Goal: Information Seeking & Learning: Learn about a topic

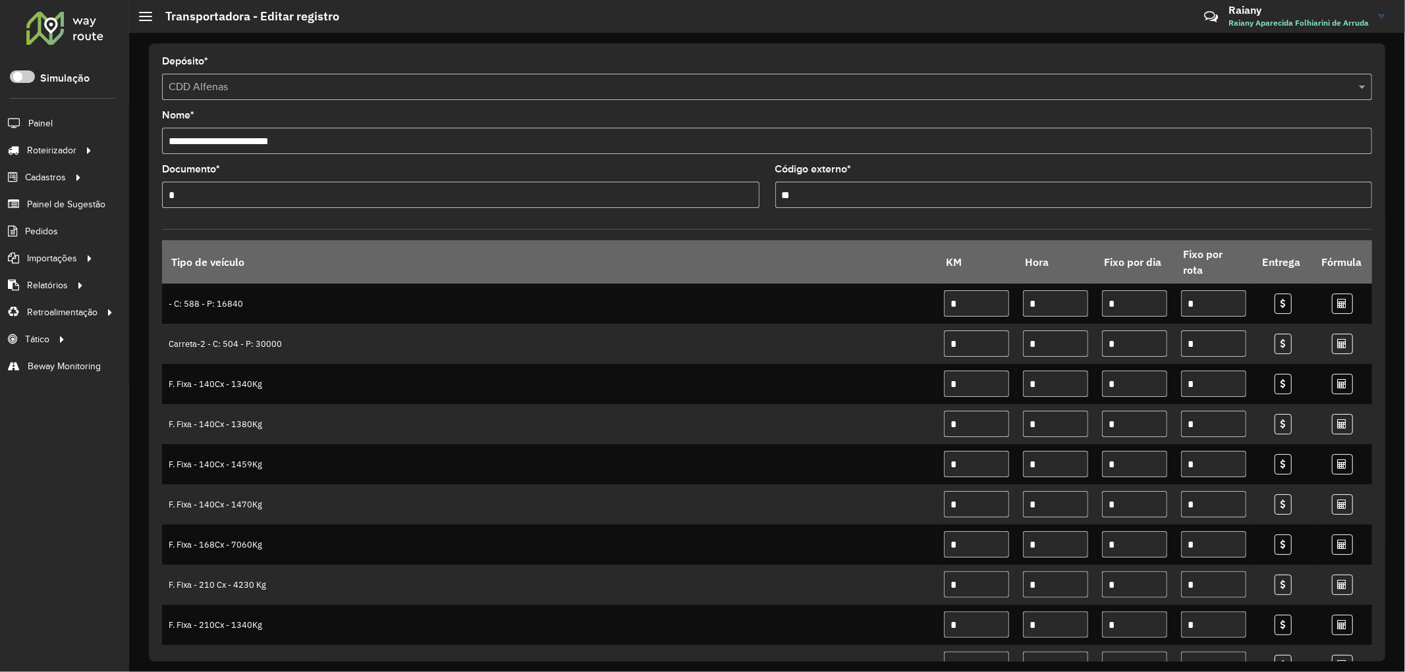
scroll to position [366, 0]
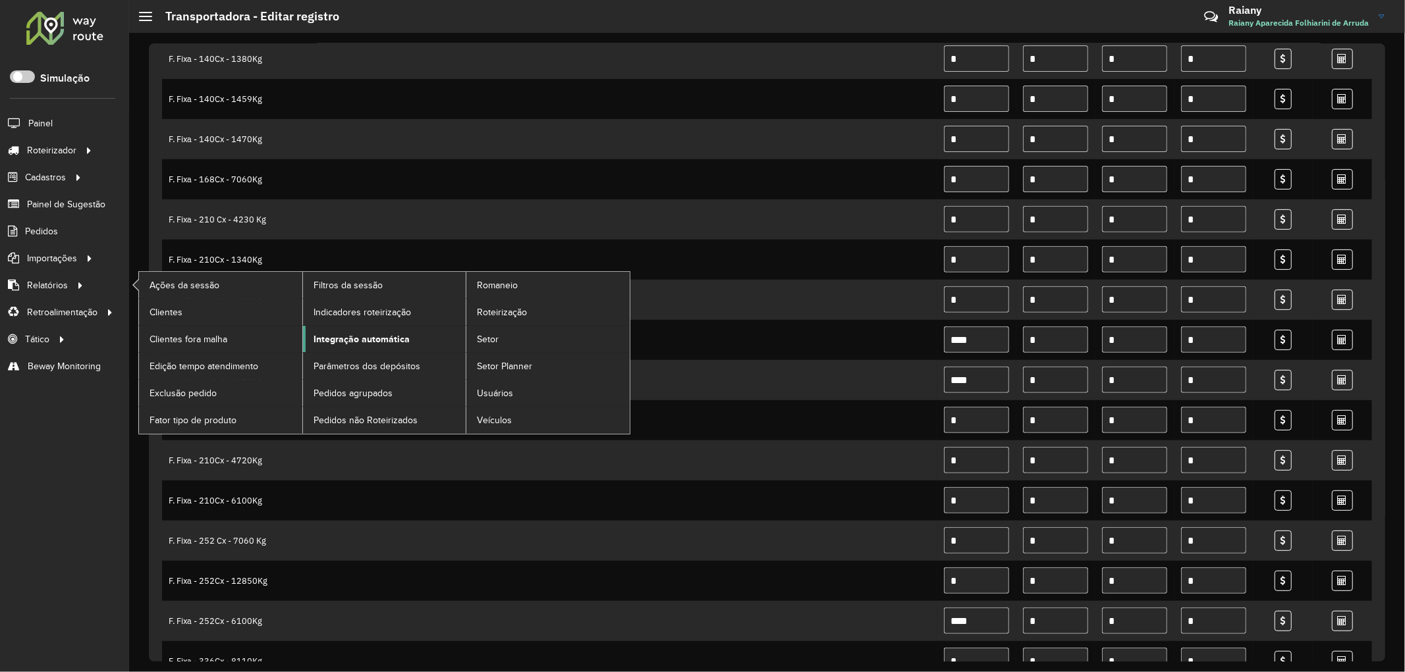
click at [340, 337] on span "Integração automática" at bounding box center [362, 340] width 96 height 14
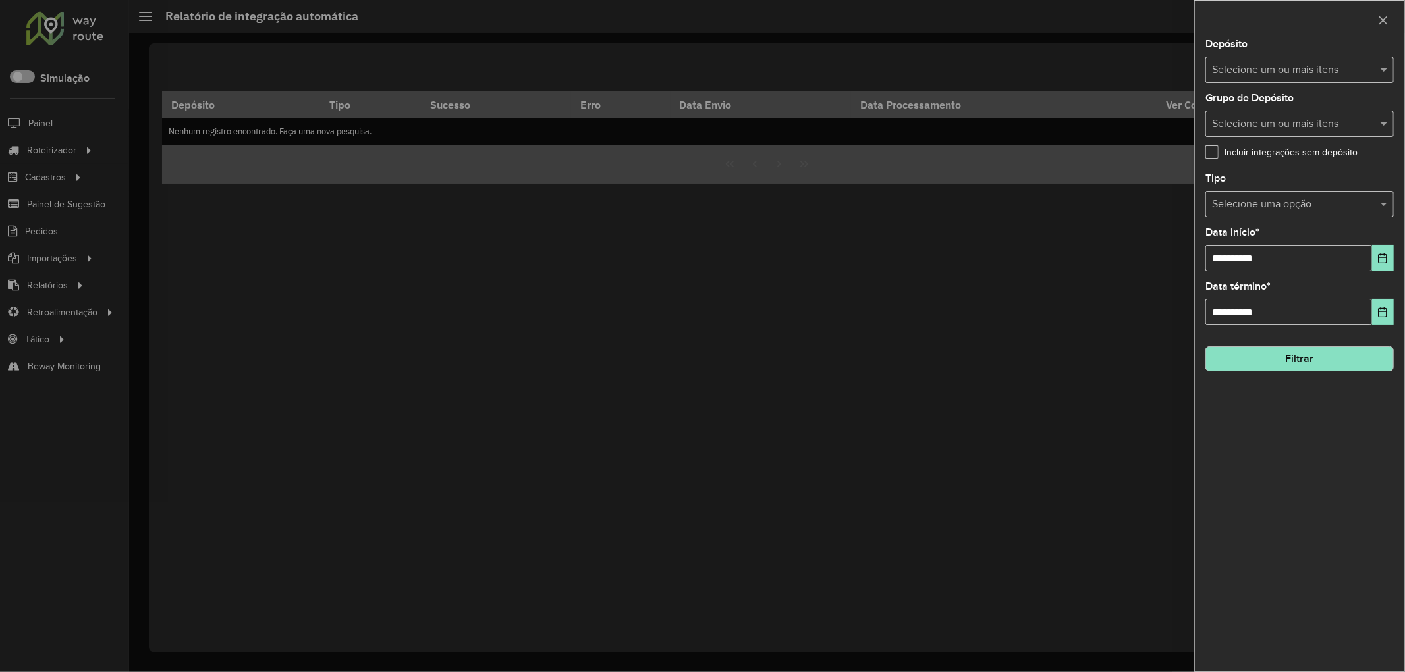
click at [1273, 67] on input "text" at bounding box center [1293, 71] width 169 height 16
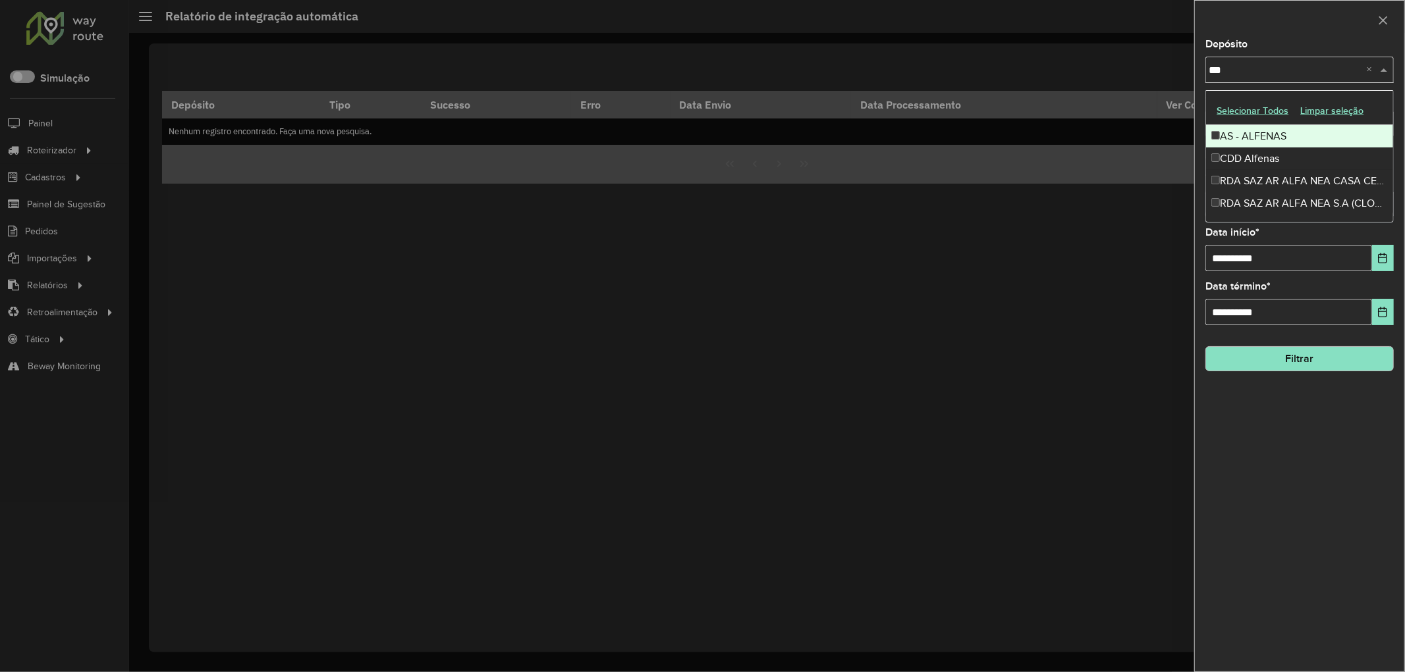
type input "****"
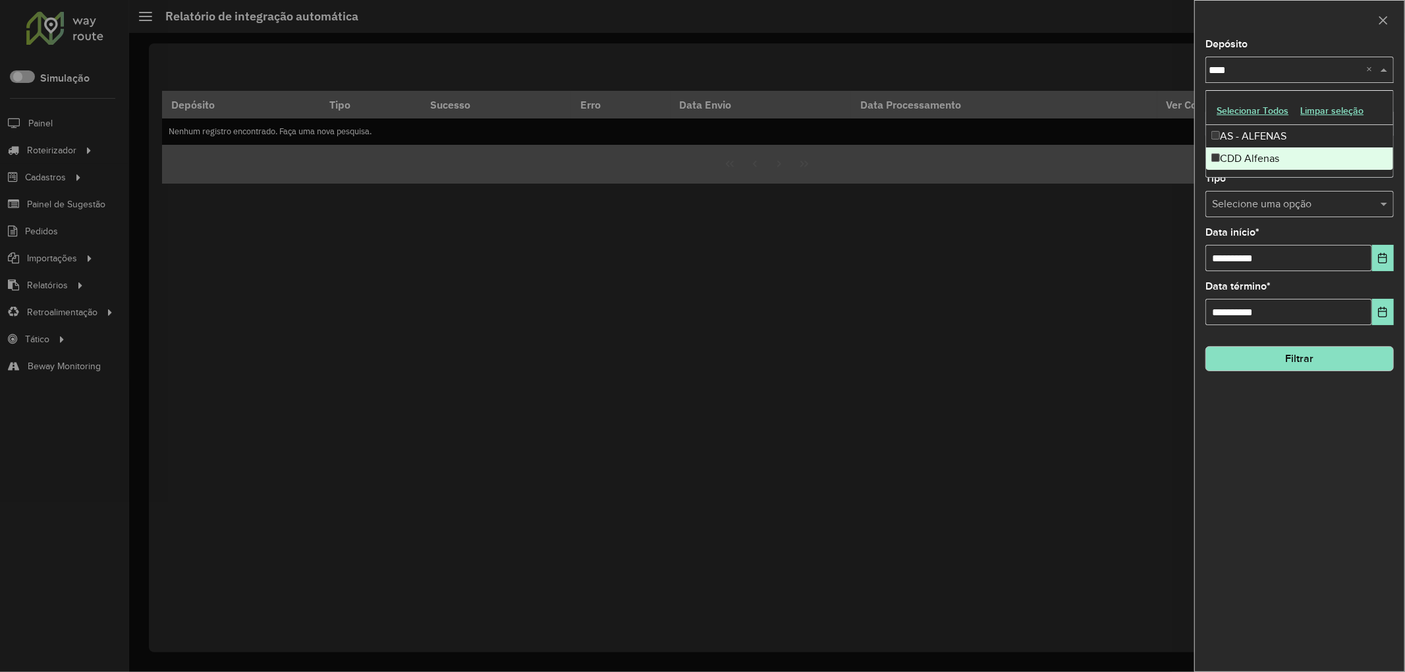
click at [1259, 153] on div "CDD Alfenas" at bounding box center [1299, 159] width 187 height 22
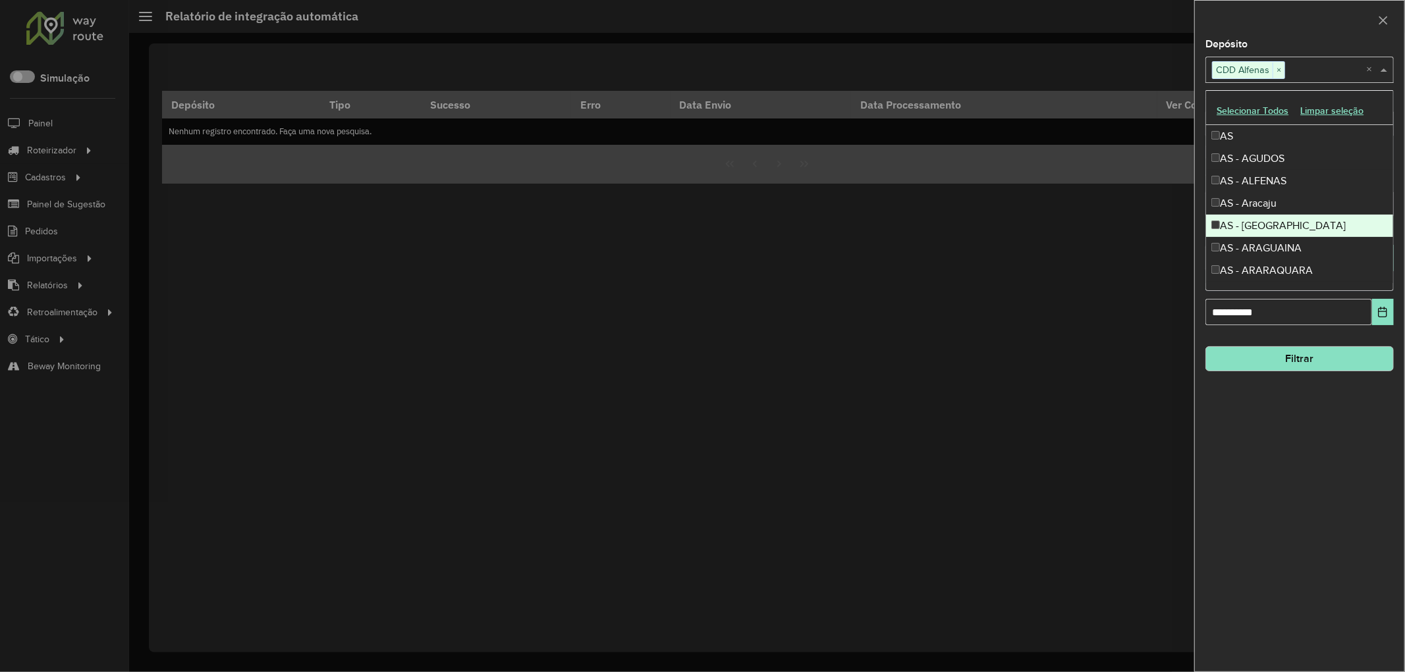
click at [1241, 534] on div "**********" at bounding box center [1299, 356] width 209 height 632
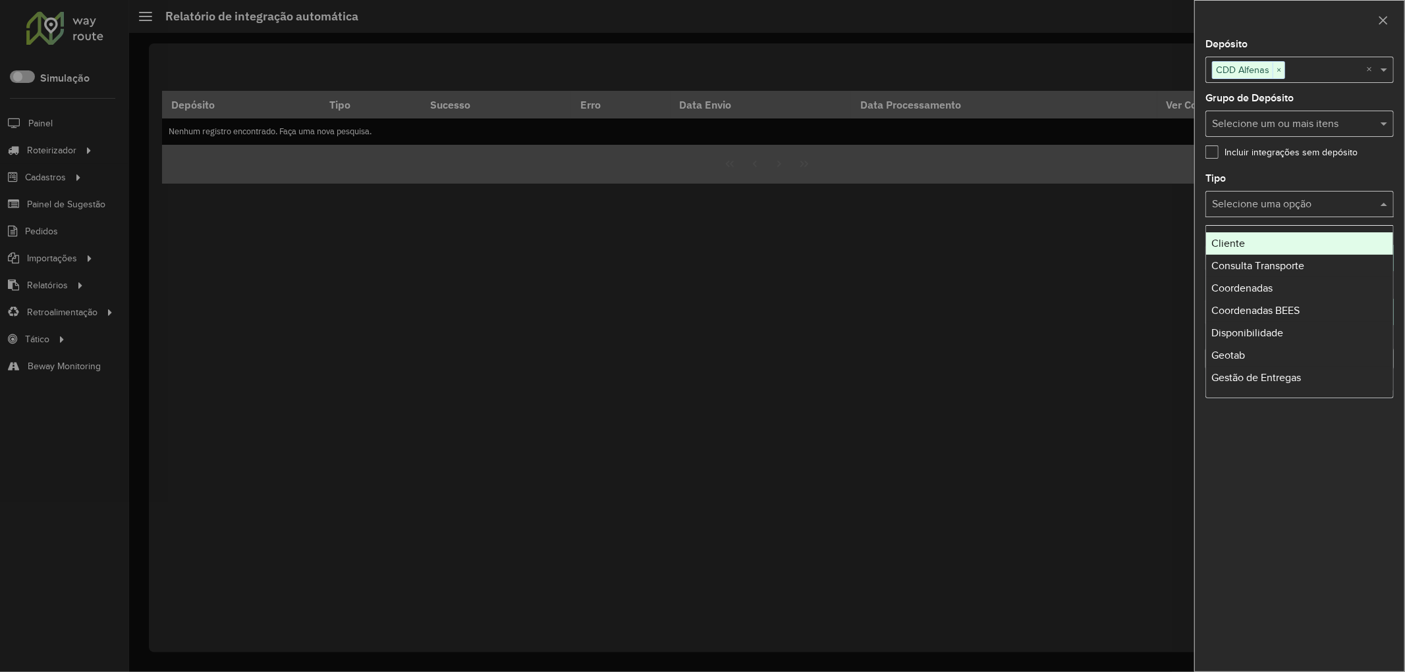
click at [1276, 202] on input "text" at bounding box center [1286, 205] width 149 height 16
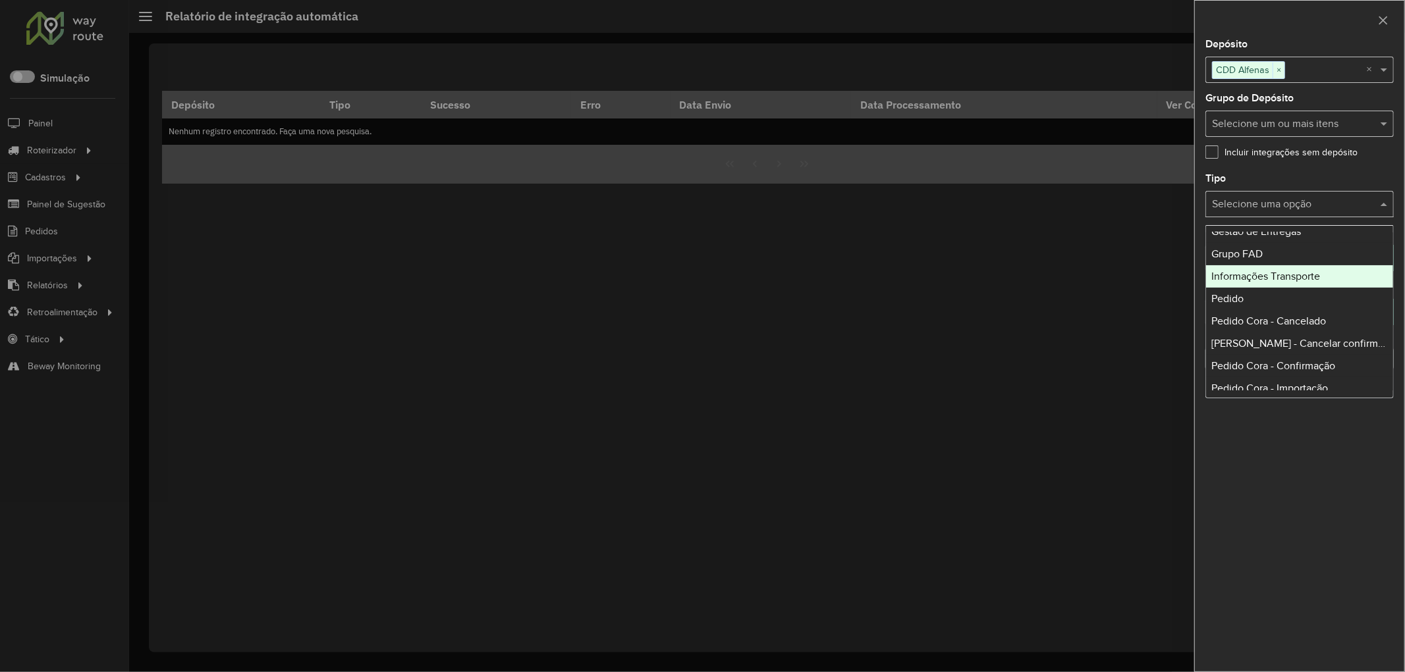
scroll to position [219, 0]
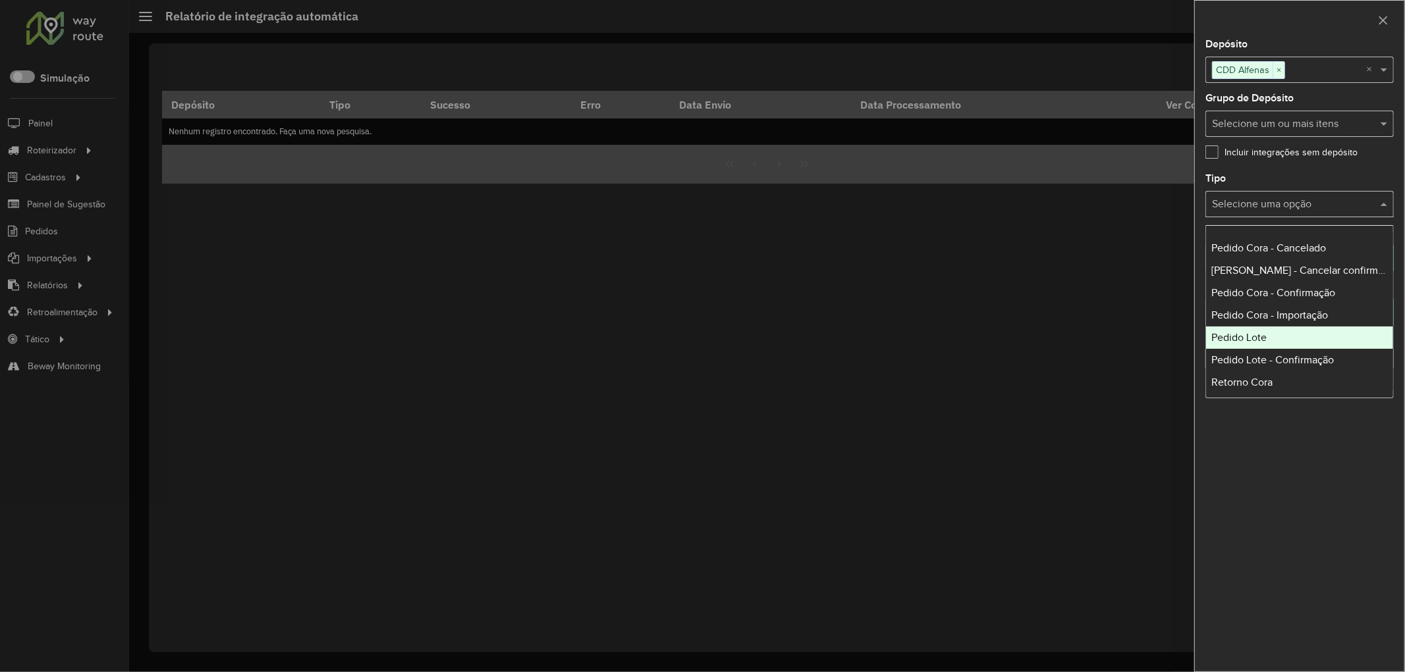
click at [1263, 338] on span "Pedido Lote" at bounding box center [1238, 337] width 55 height 11
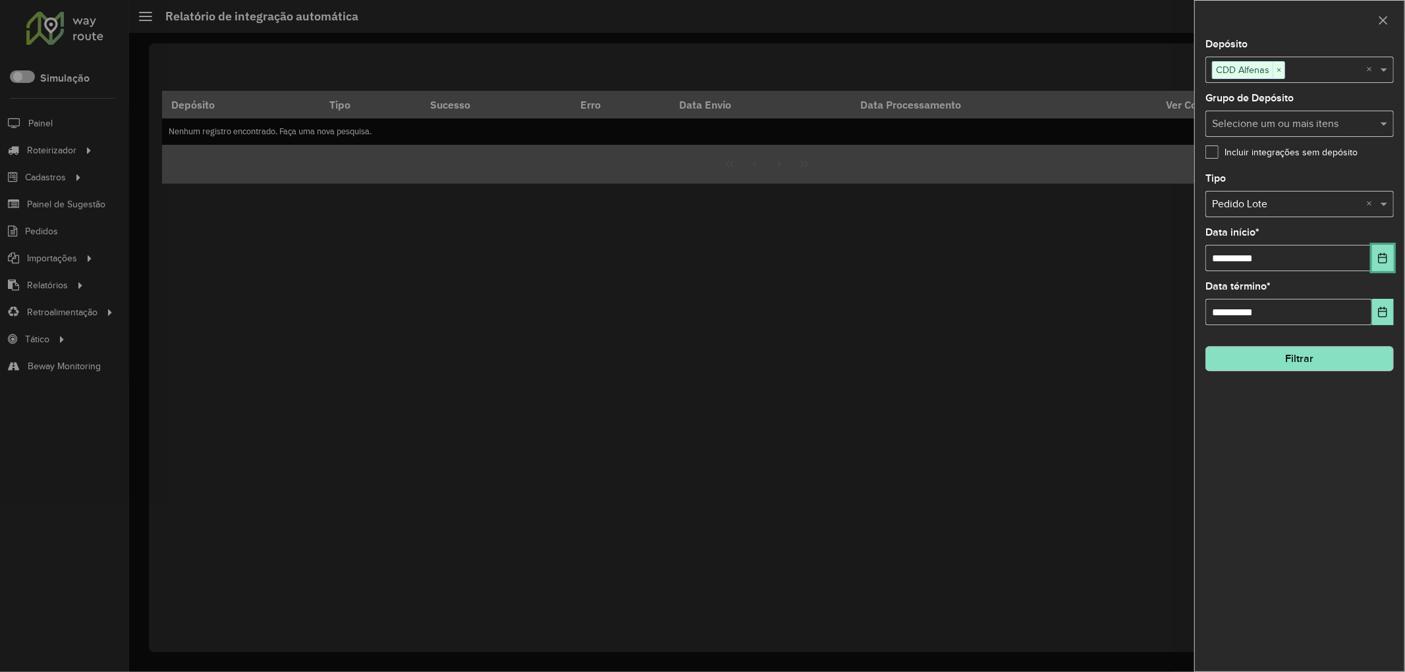
click at [1375, 258] on button "Choose Date" at bounding box center [1383, 258] width 22 height 26
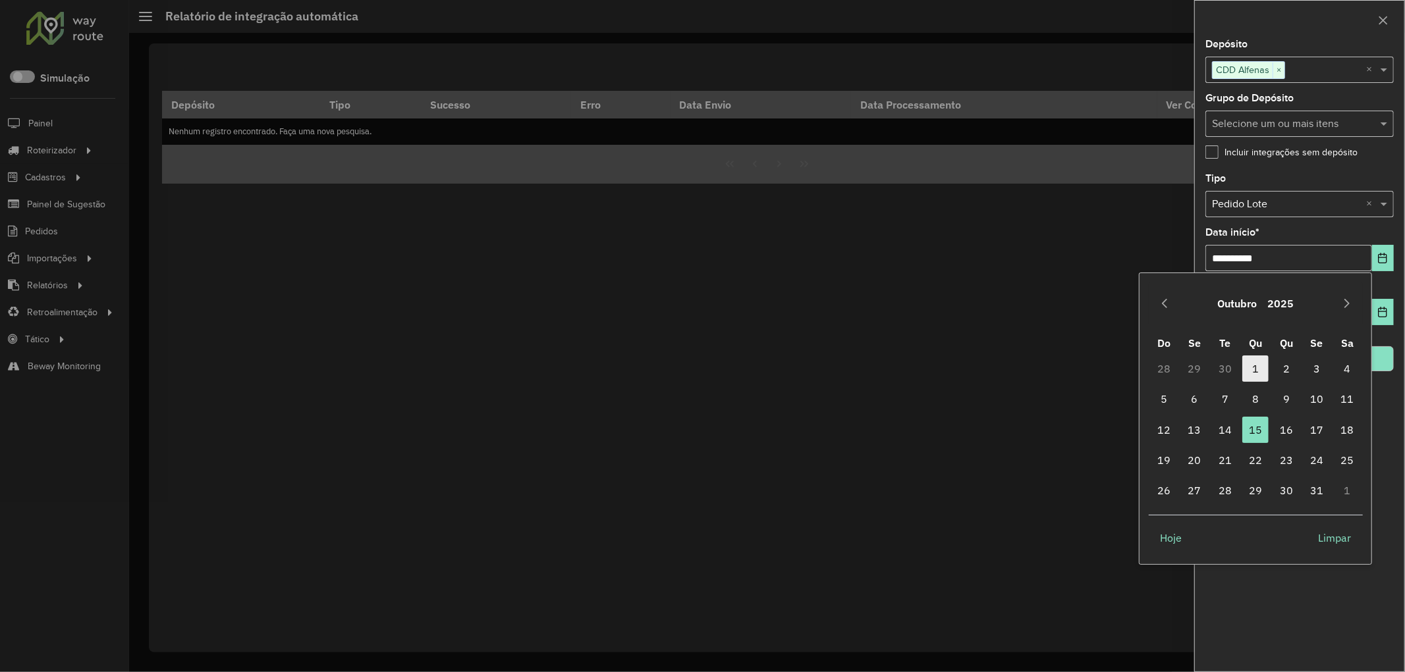
click at [1265, 367] on span "1" at bounding box center [1255, 369] width 26 height 26
type input "**********"
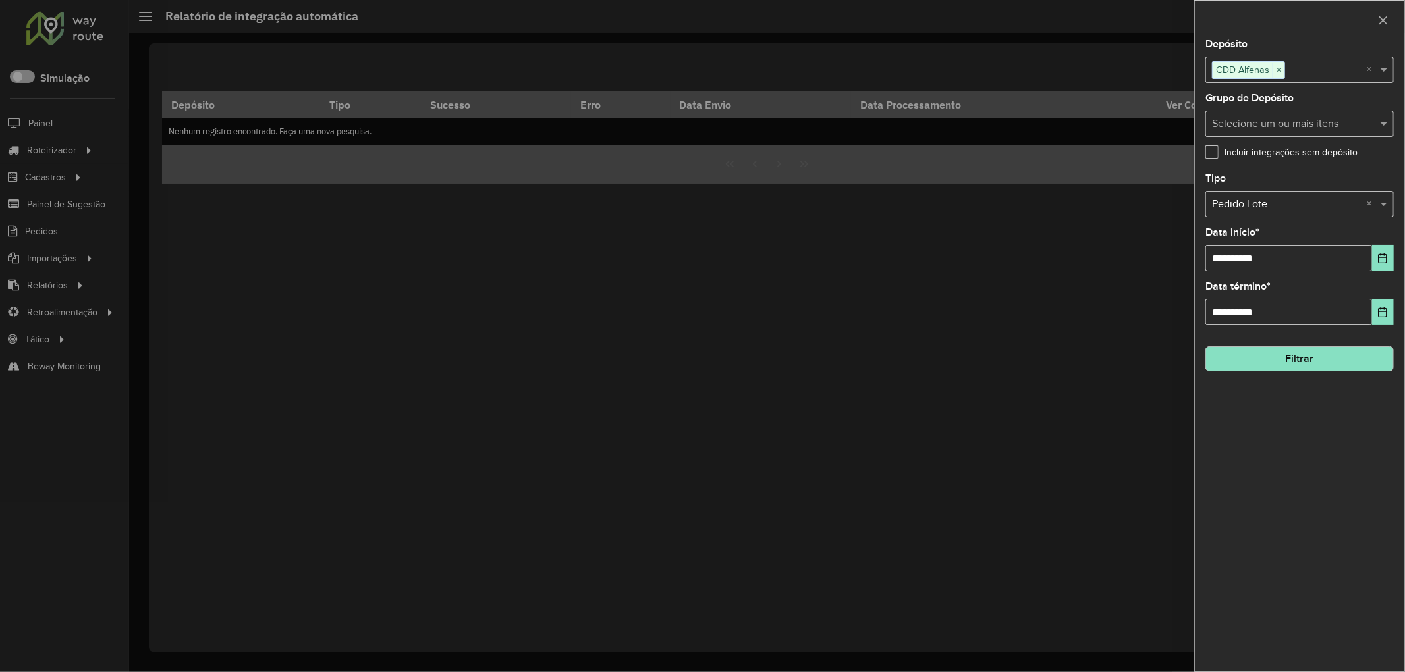
click at [1308, 356] on button "Filtrar" at bounding box center [1299, 358] width 188 height 25
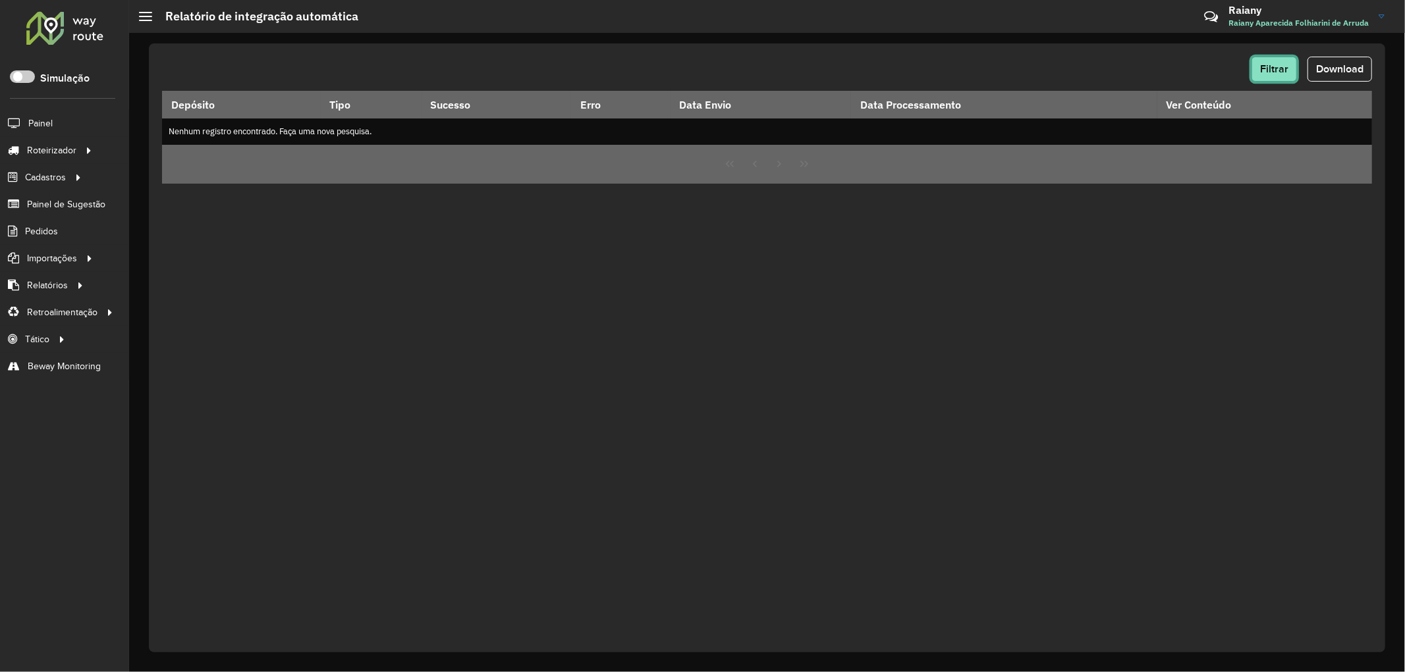
click at [1276, 64] on span "Filtrar" at bounding box center [1274, 68] width 28 height 11
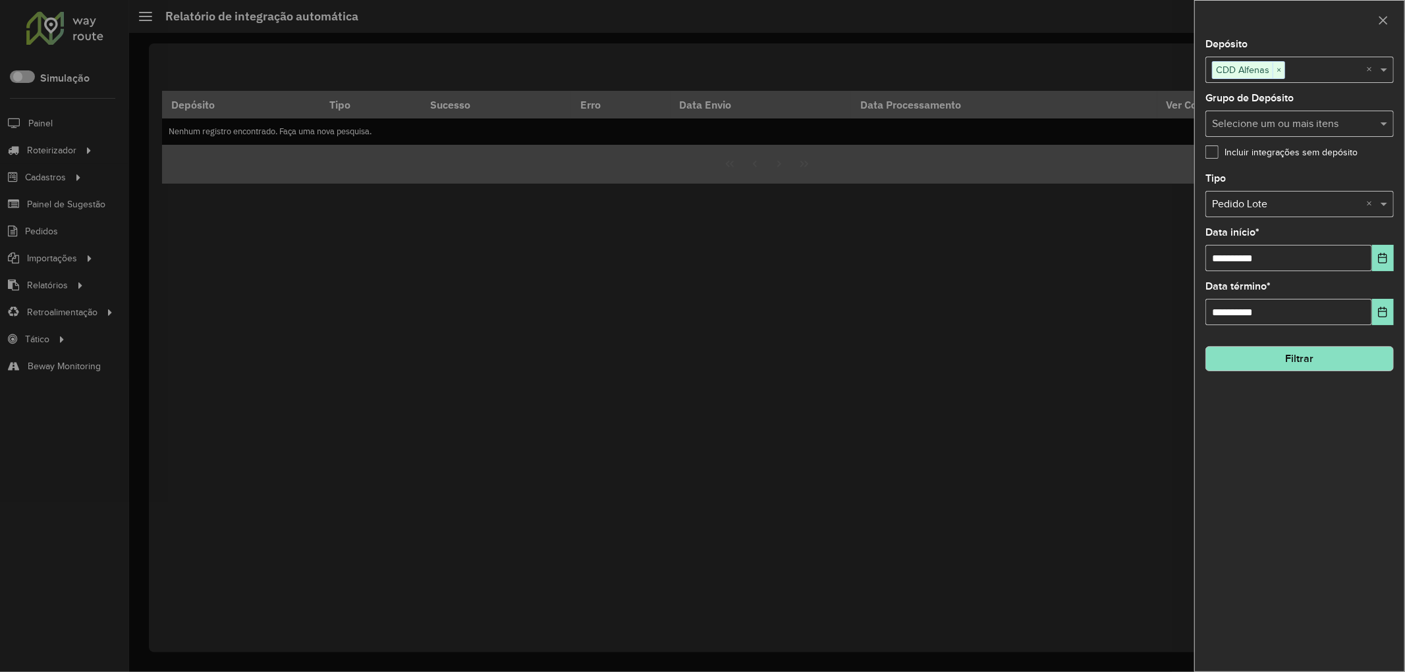
click at [1327, 204] on input "text" at bounding box center [1286, 205] width 149 height 16
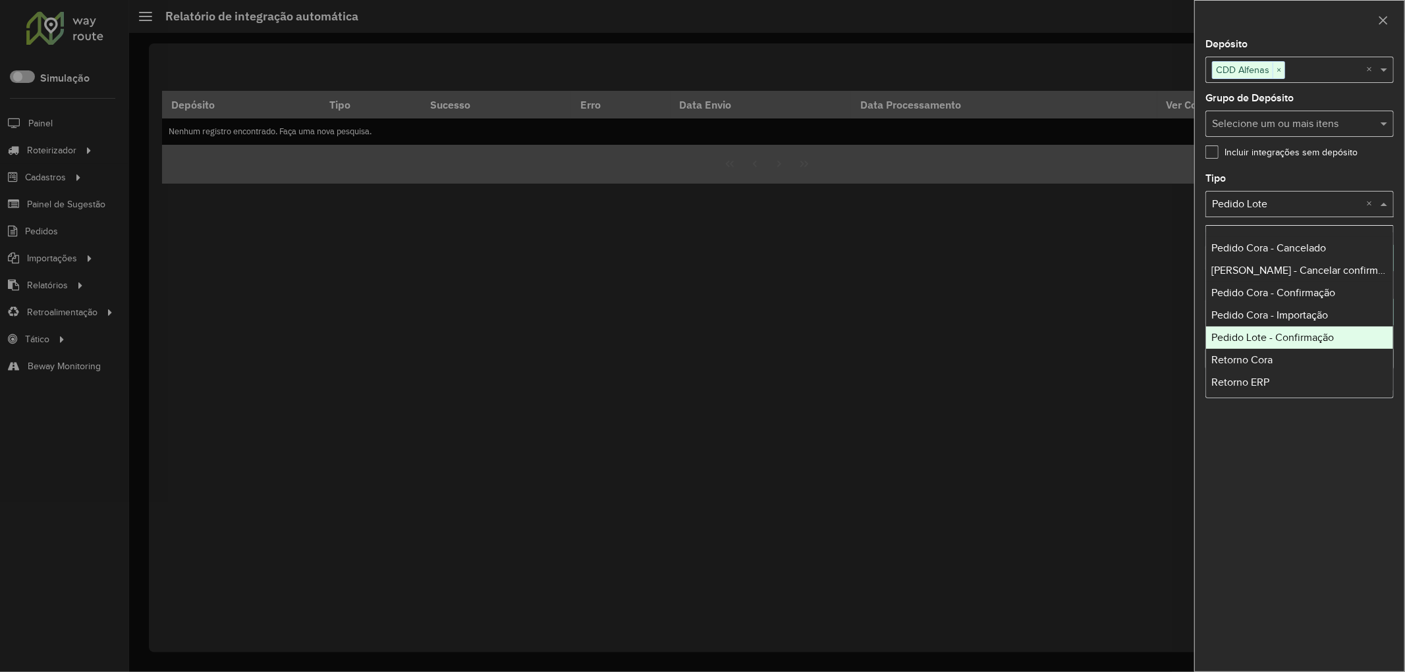
scroll to position [146, 0]
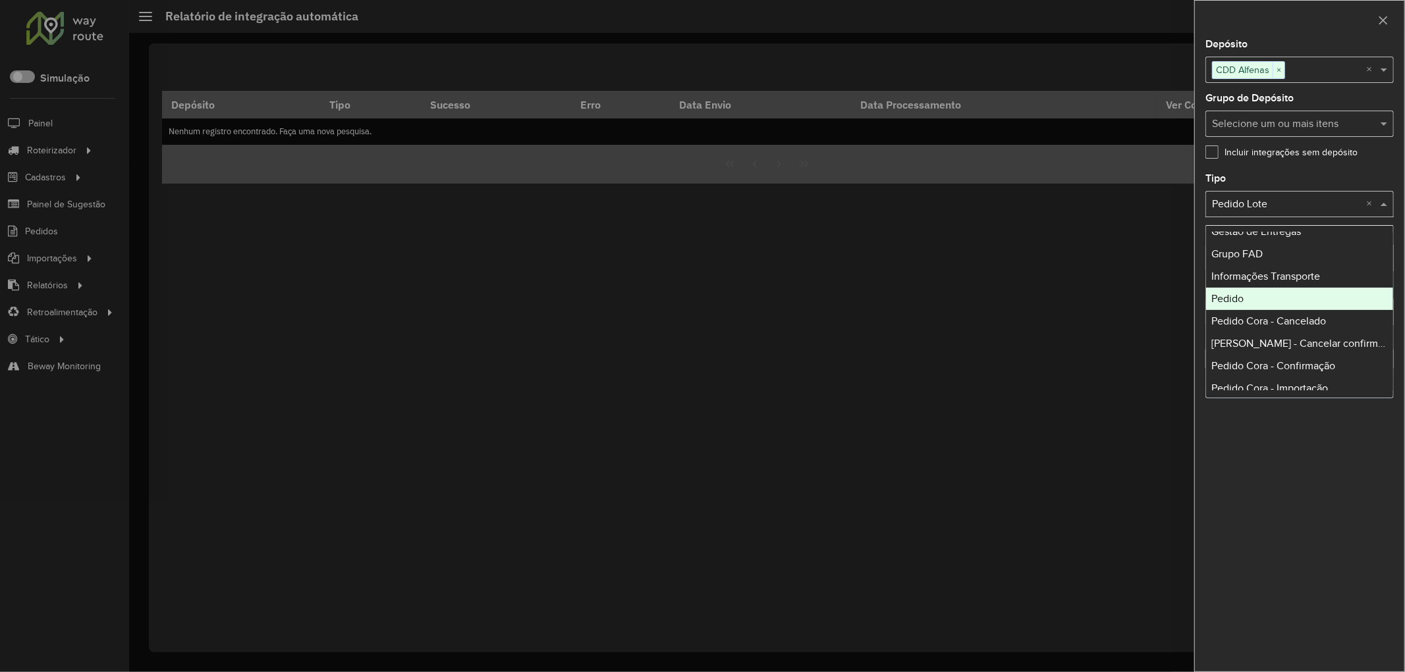
click at [1126, 294] on div at bounding box center [702, 336] width 1405 height 672
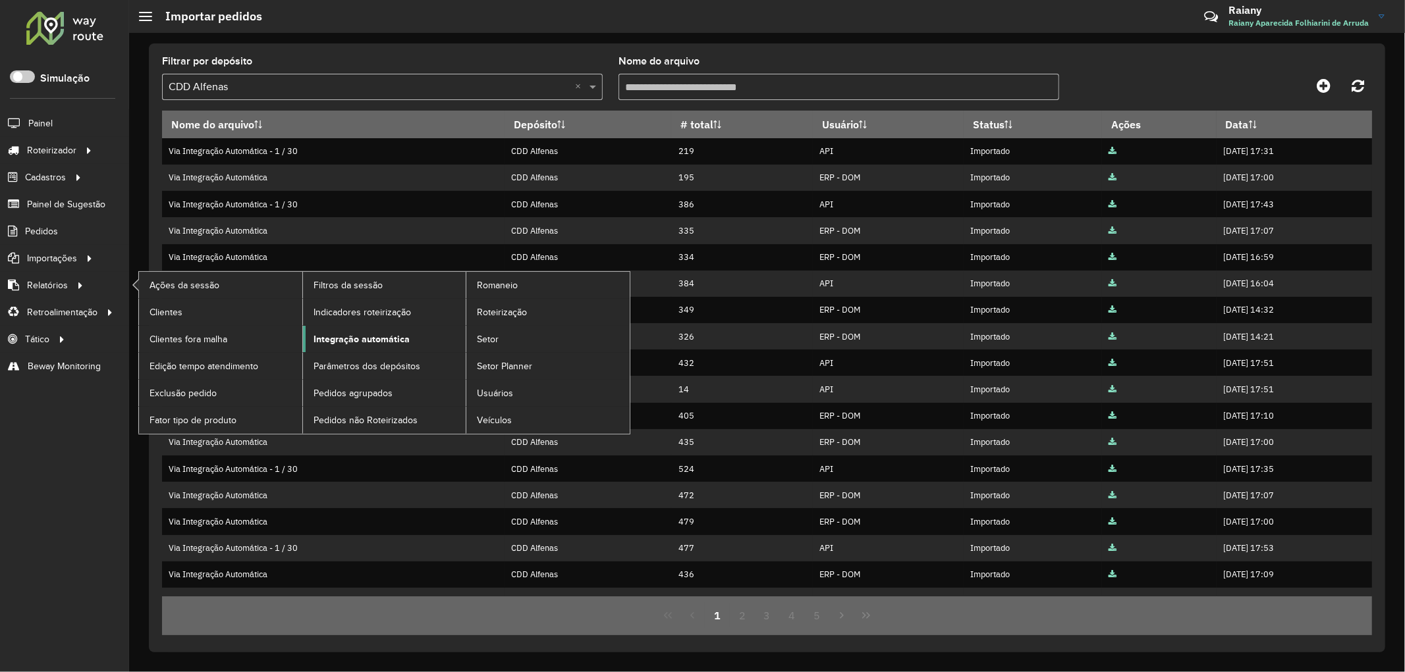
click at [343, 346] on span "Integração automática" at bounding box center [362, 340] width 96 height 14
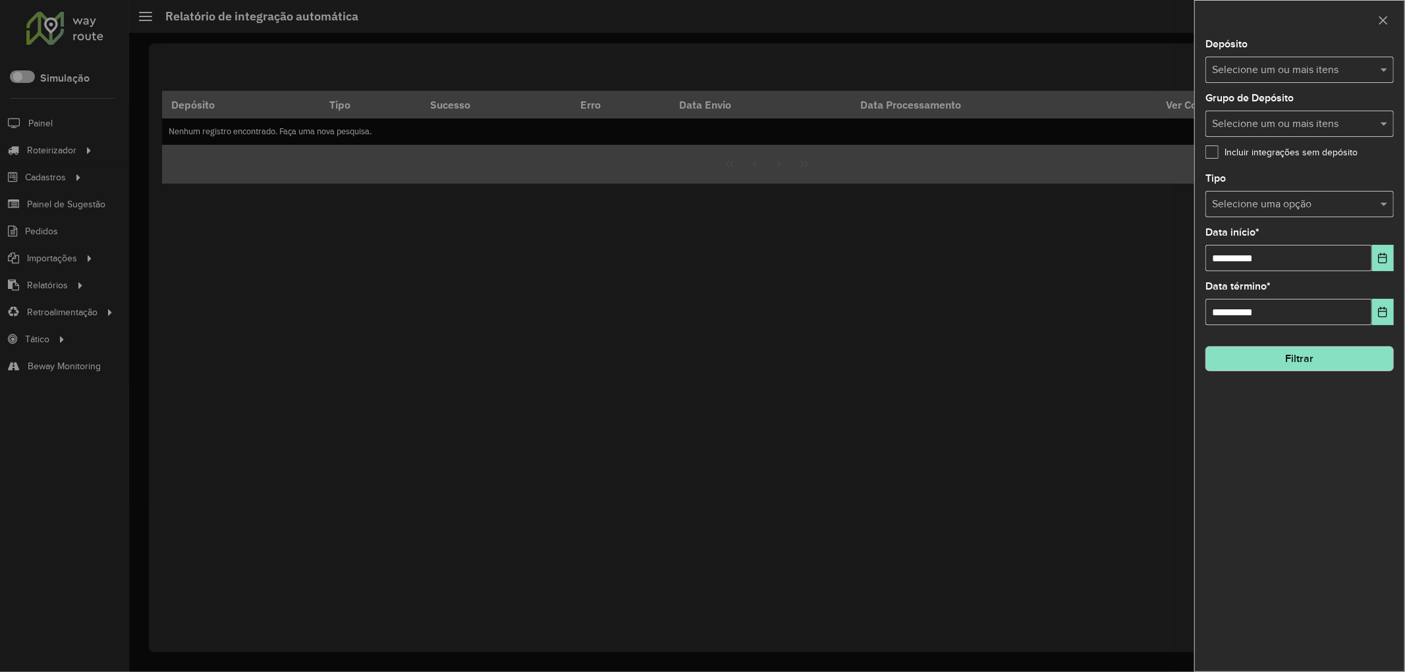
click at [1274, 66] on input "text" at bounding box center [1293, 71] width 169 height 16
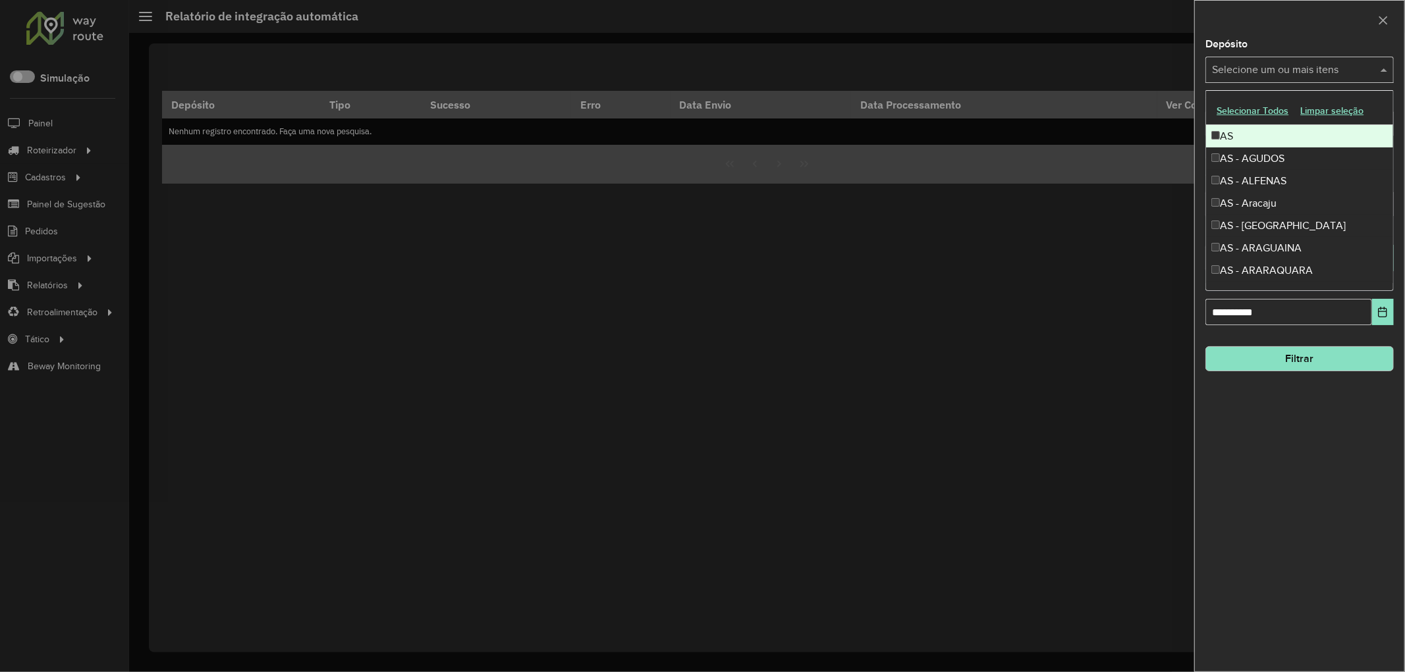
click at [1240, 109] on button "Selecionar Todos" at bounding box center [1253, 111] width 84 height 20
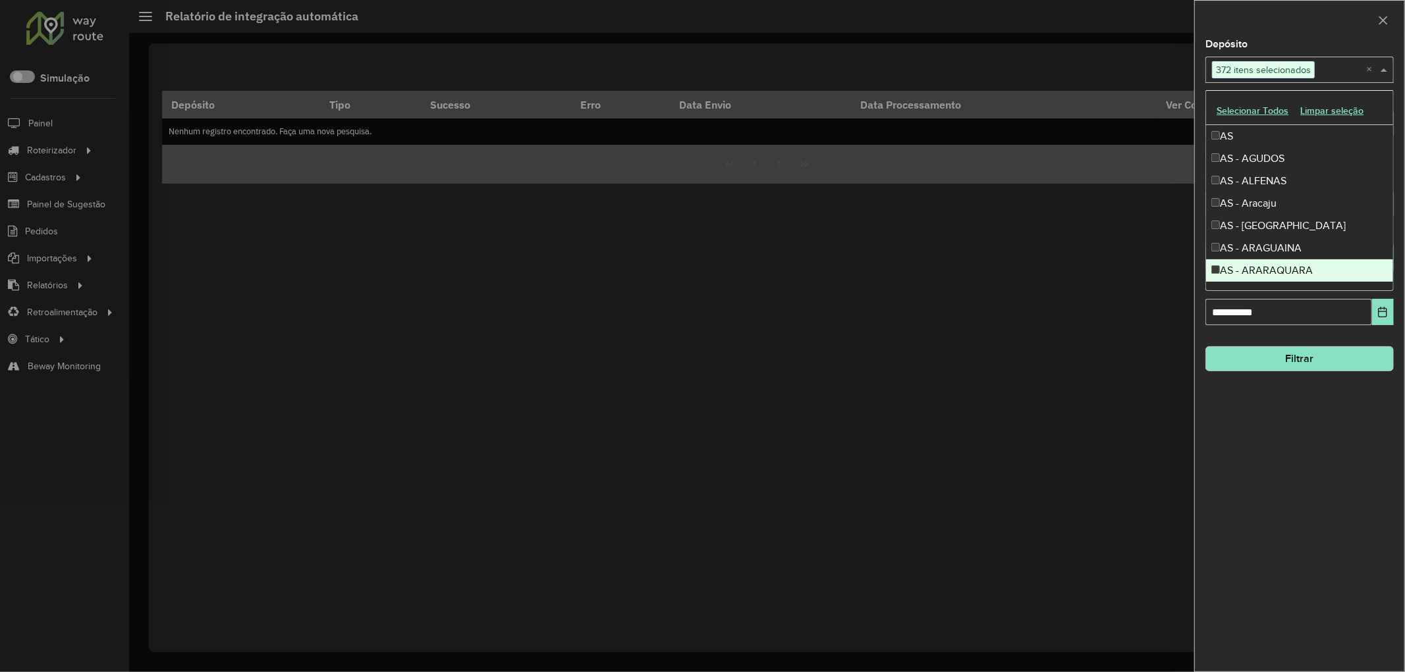
click at [1306, 466] on div "**********" at bounding box center [1299, 356] width 209 height 632
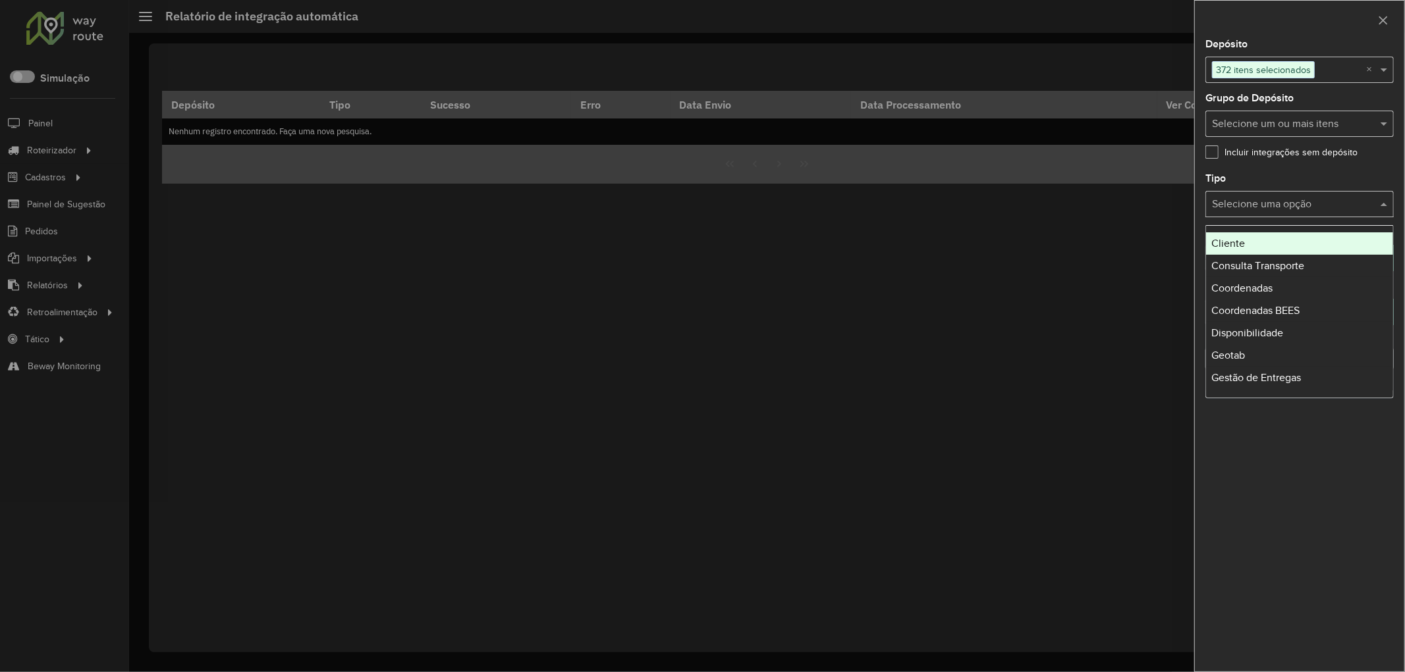
click at [1274, 208] on input "text" at bounding box center [1286, 205] width 149 height 16
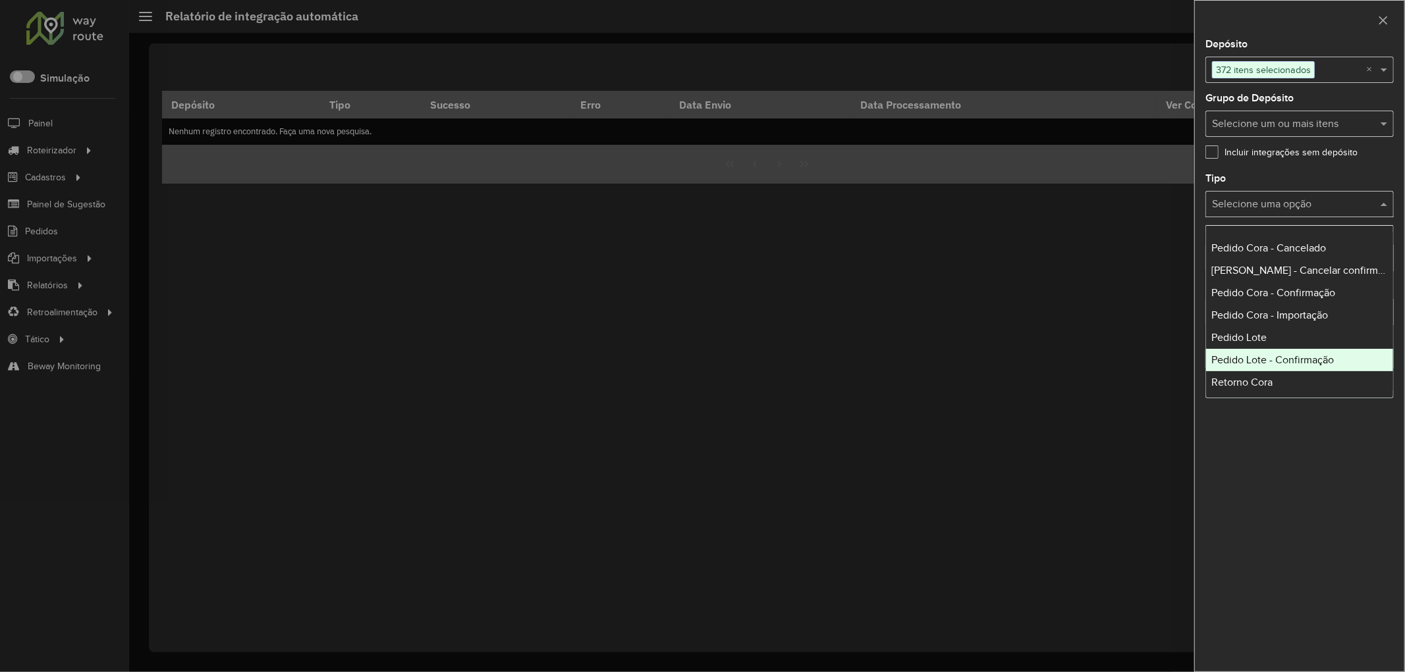
click at [1327, 358] on span "Pedido Lote - Confirmação" at bounding box center [1272, 359] width 123 height 11
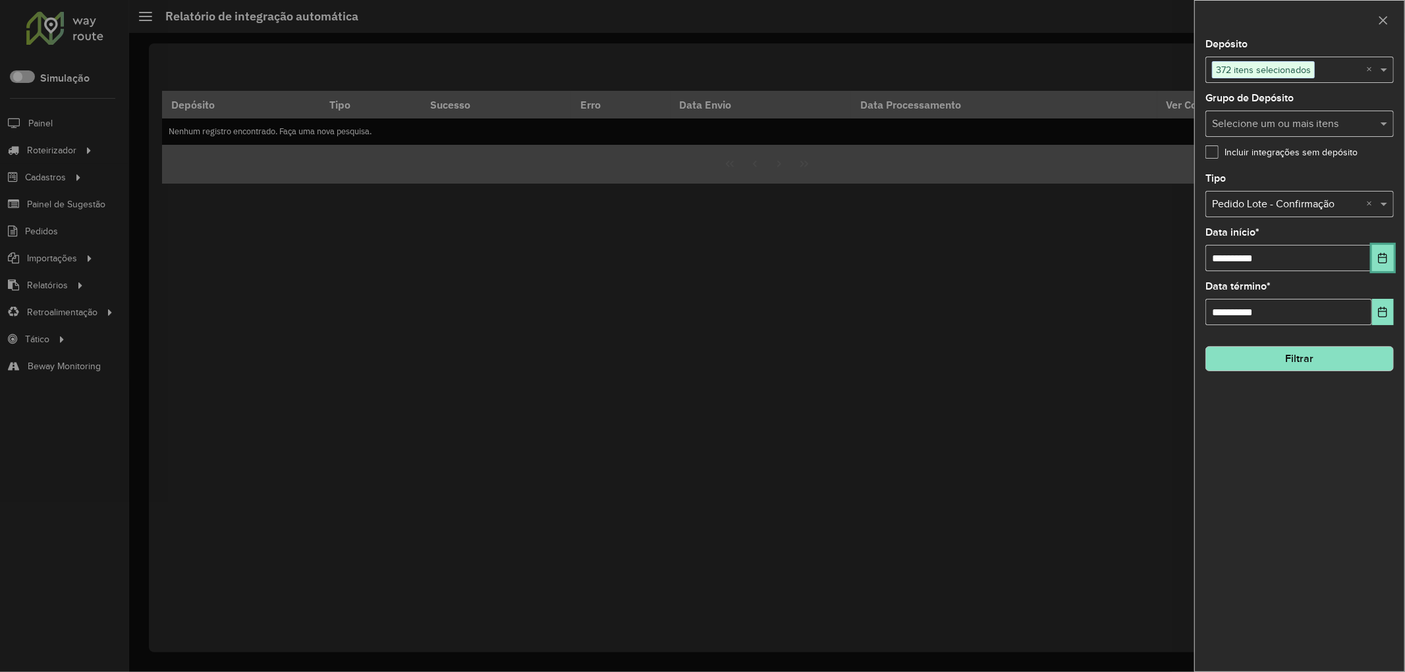
click at [1378, 258] on icon "Choose Date" at bounding box center [1382, 258] width 9 height 11
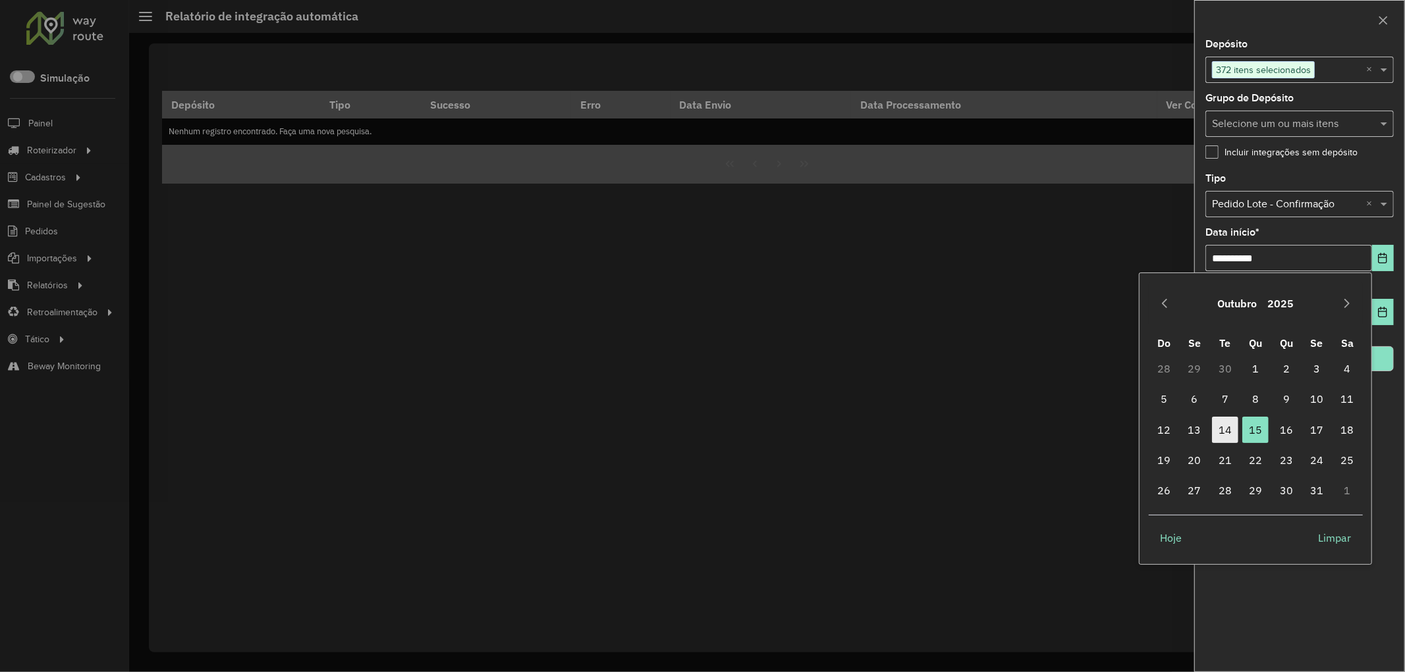
click at [1228, 427] on span "14" at bounding box center [1225, 430] width 26 height 26
type input "**********"
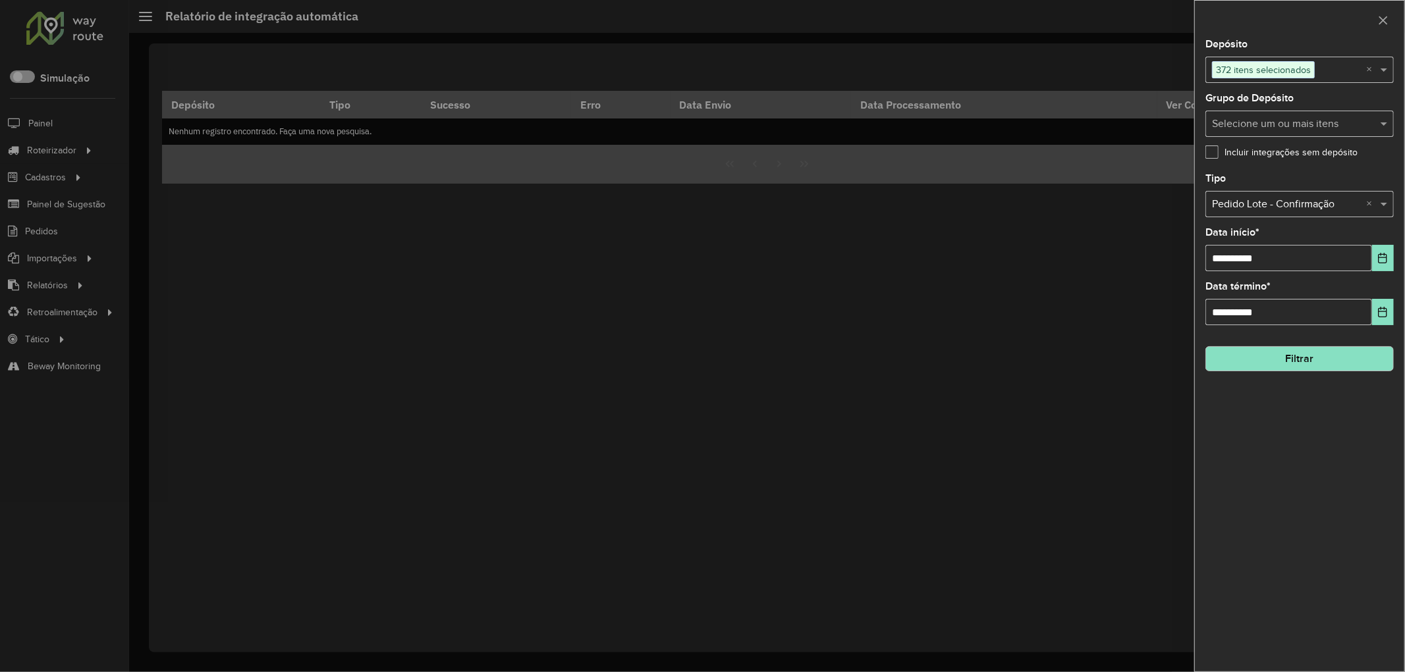
click at [1326, 364] on button "Filtrar" at bounding box center [1299, 358] width 188 height 25
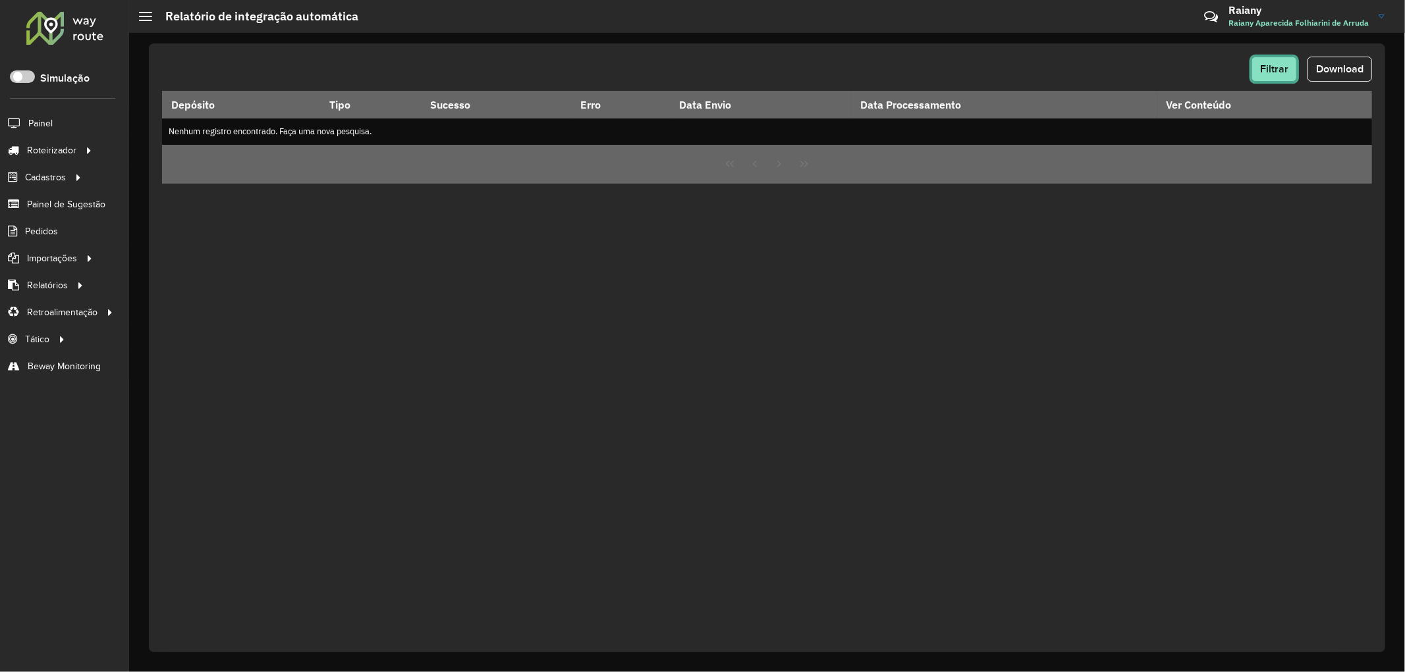
click at [1279, 70] on span "Filtrar" at bounding box center [1274, 68] width 28 height 11
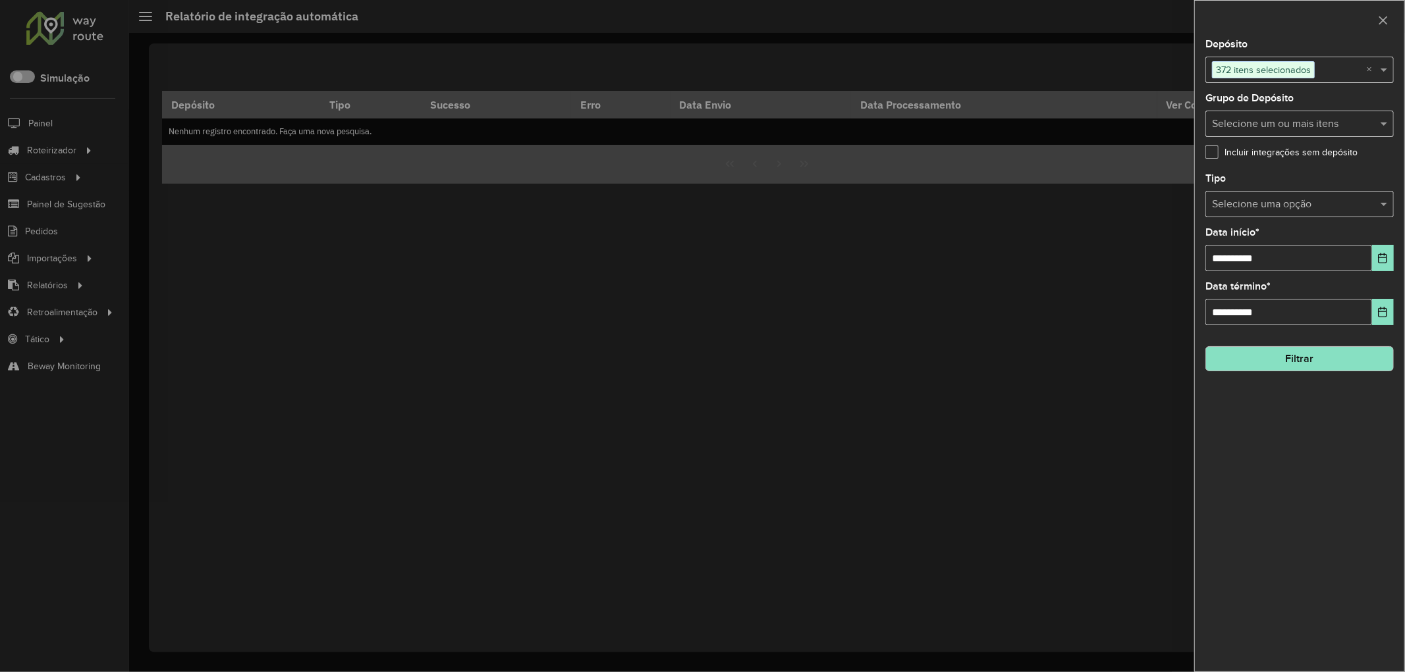
click at [1312, 366] on button "Filtrar" at bounding box center [1299, 358] width 188 height 25
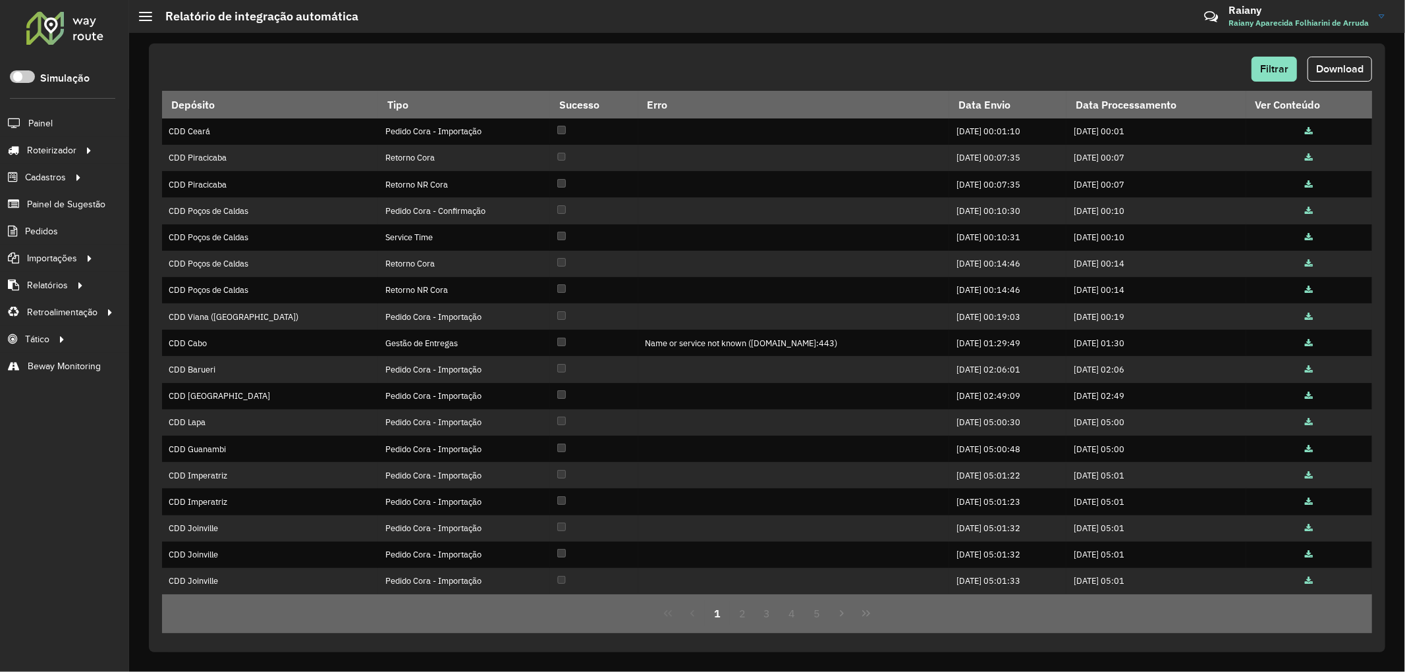
click at [571, 63] on div "Filtrar Download" at bounding box center [767, 69] width 1210 height 25
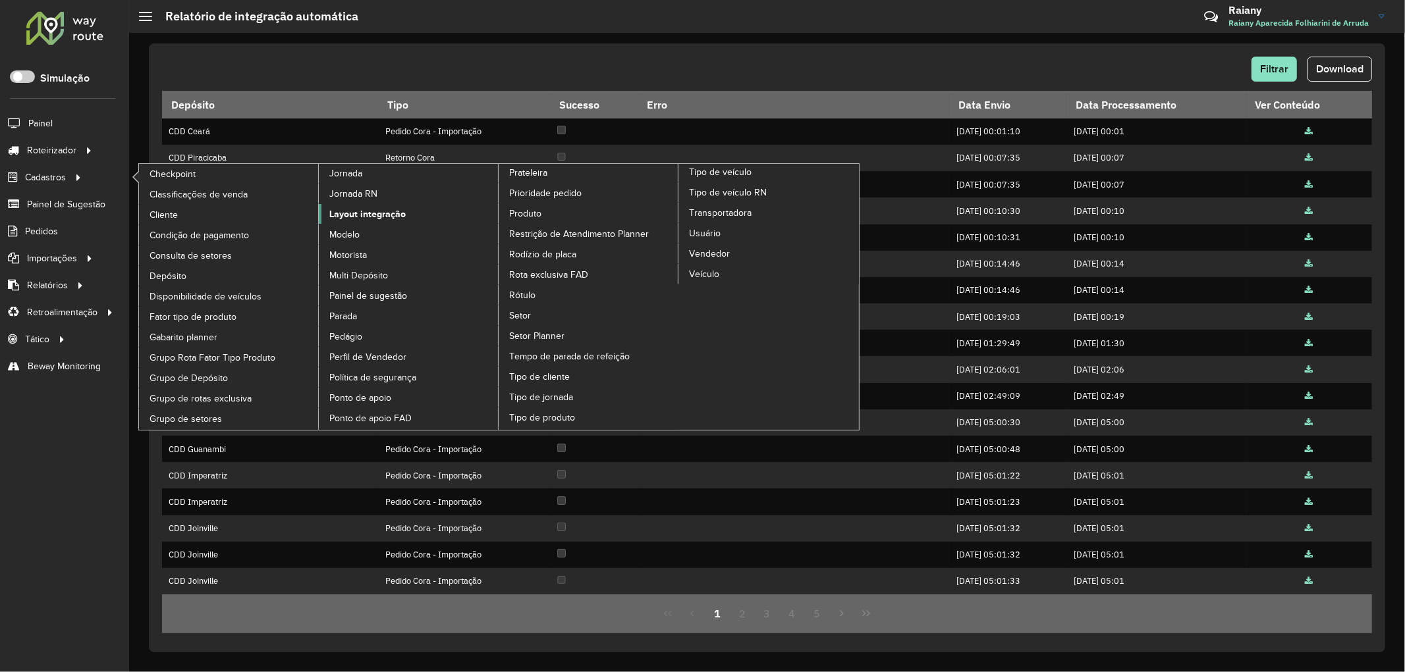
click at [383, 221] on span "Layout integração" at bounding box center [367, 214] width 76 height 14
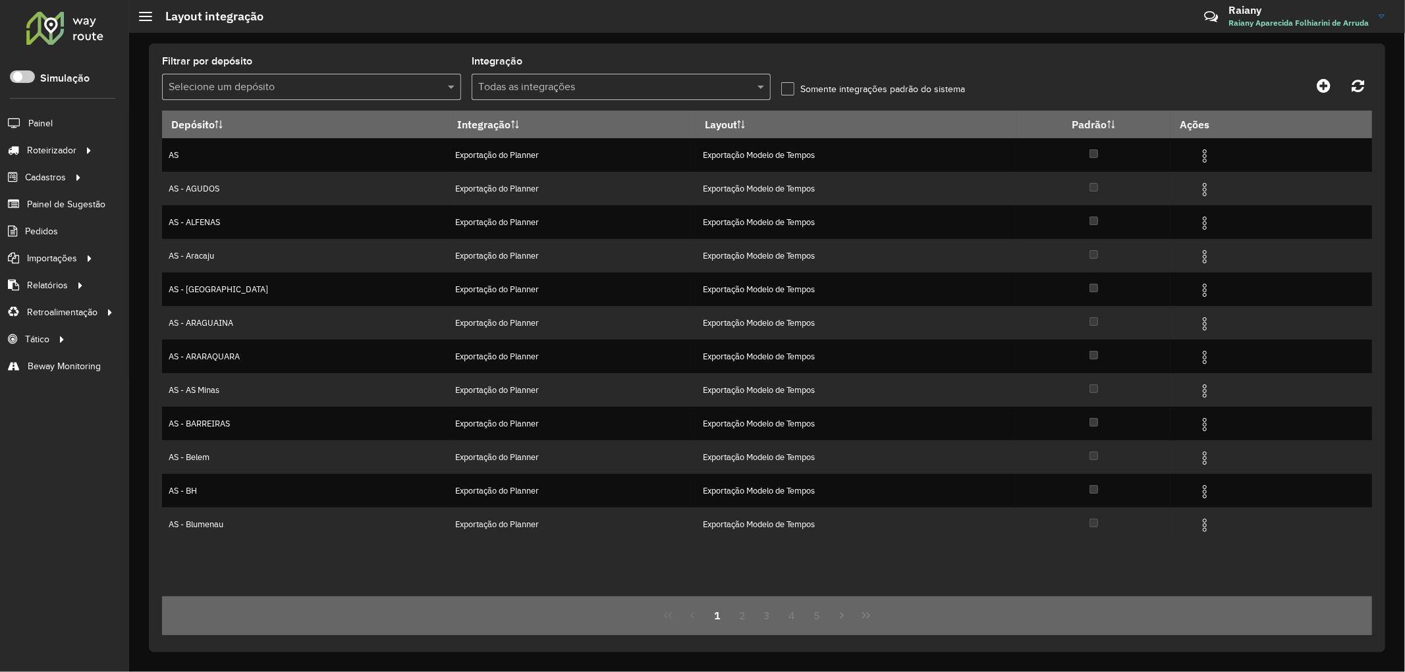
click at [562, 90] on input "text" at bounding box center [607, 88] width 259 height 16
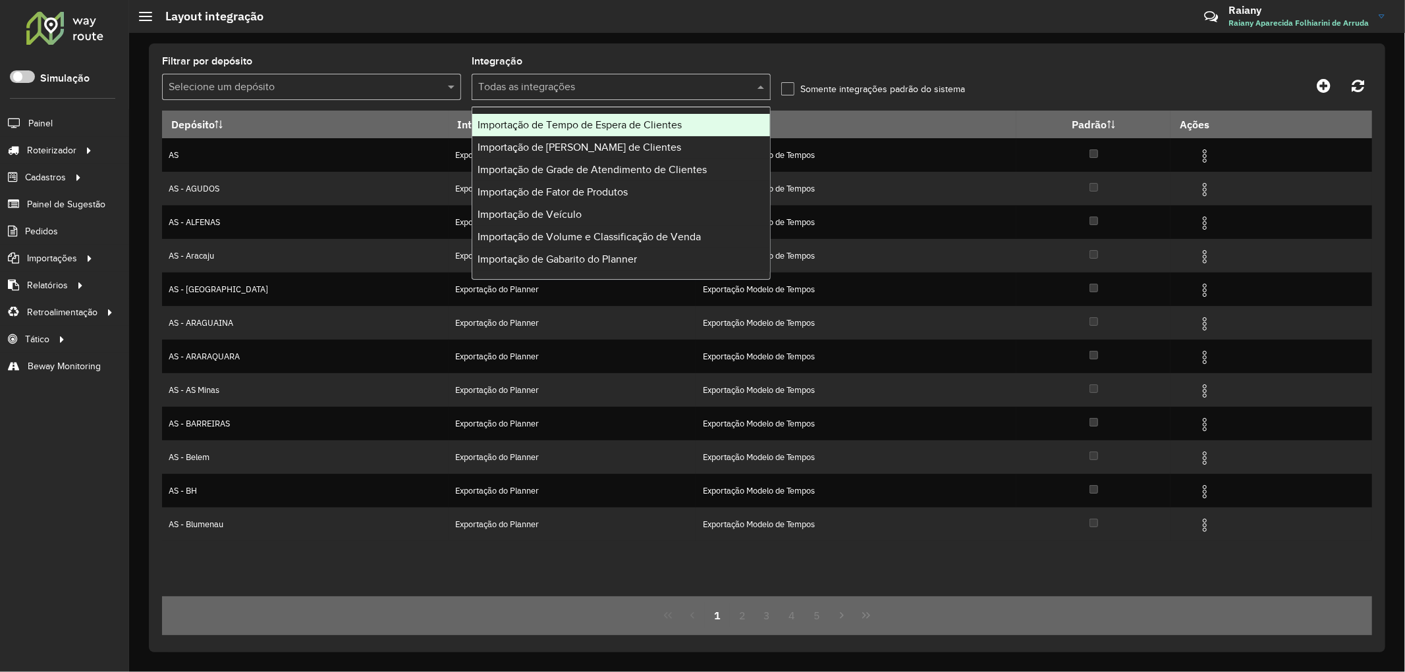
scroll to position [155, 0]
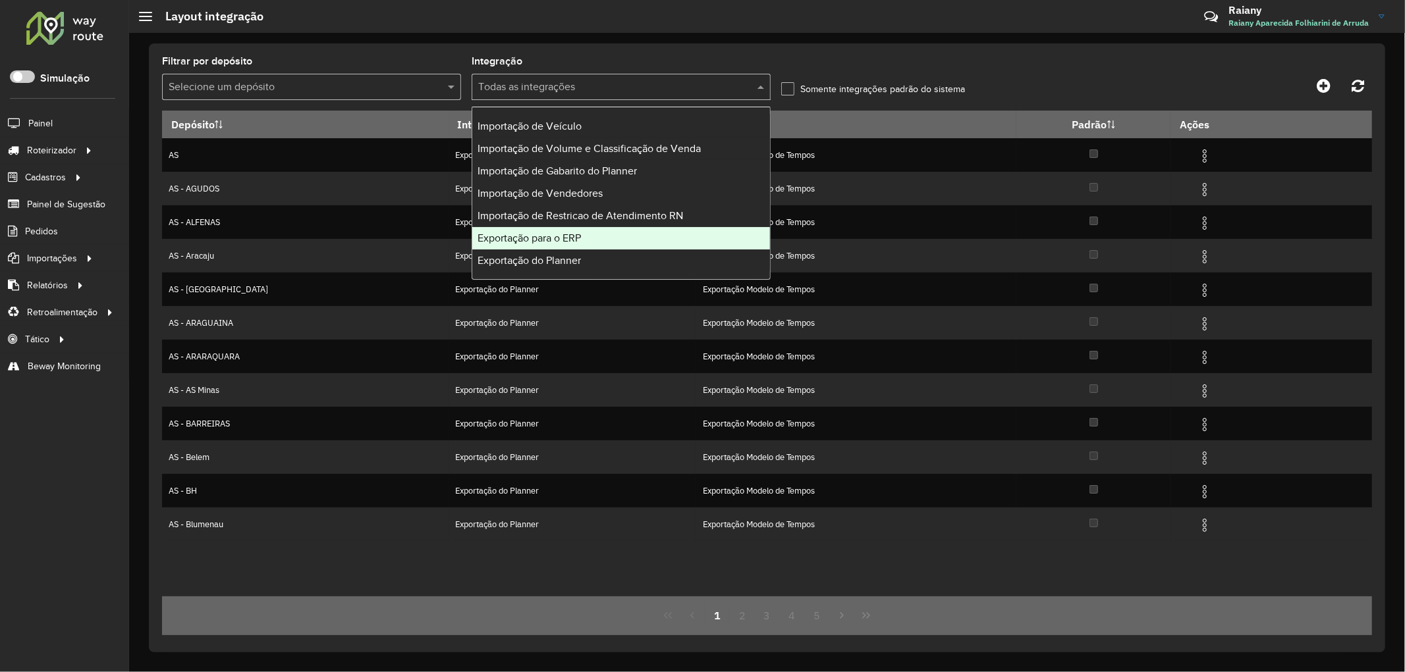
click at [571, 234] on span "Exportação para o ERP" at bounding box center [528, 237] width 103 height 11
